Goal: Check status: Check status

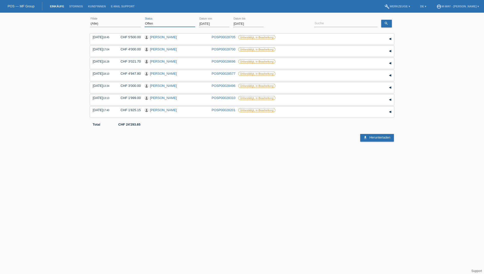
click at [162, 25] on select "(Alle) Neu Offen Zurückgewiesen Zurückgetreten / Storniert Abgeschlossen" at bounding box center [169, 23] width 51 height 6
select select "ALL"
click at [144, 20] on select "(Alle) Neu Offen Zurückgewiesen Zurückgetreten / Storniert Abgeschlossen" at bounding box center [169, 23] width 51 height 6
click at [329, 22] on input at bounding box center [345, 23] width 63 height 6
type input "naef"
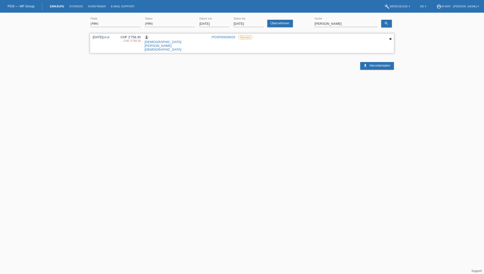
click at [389, 39] on div "▾" at bounding box center [390, 39] width 8 height 8
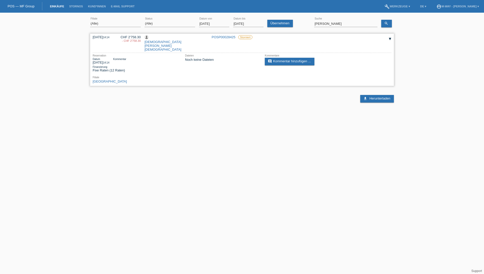
click at [221, 37] on link "POSP00028425" at bounding box center [224, 37] width 24 height 4
